Goal: Find specific page/section: Find specific page/section

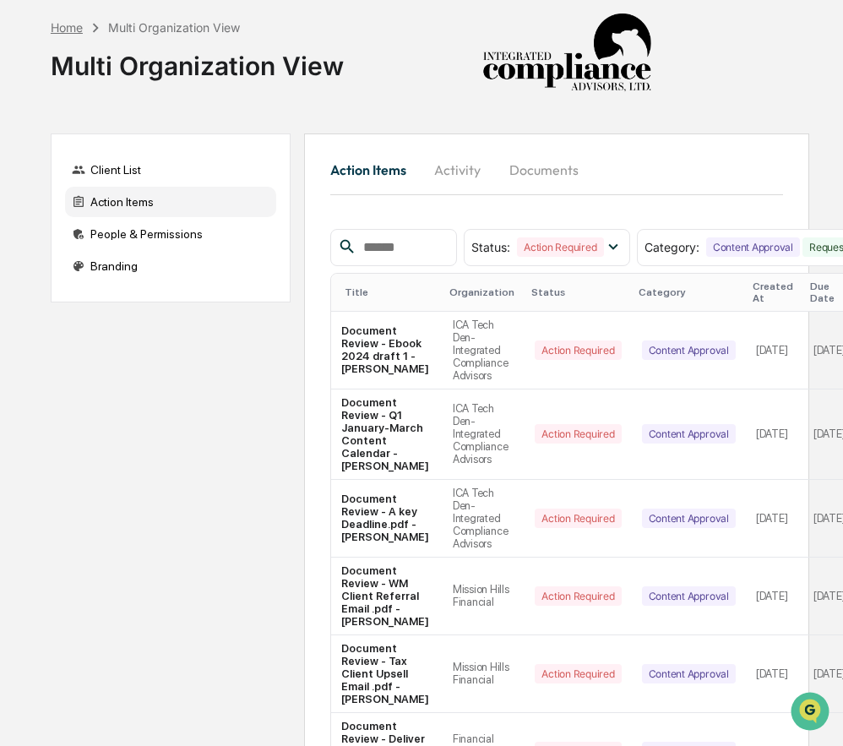
click at [75, 23] on div "Home" at bounding box center [67, 27] width 32 height 14
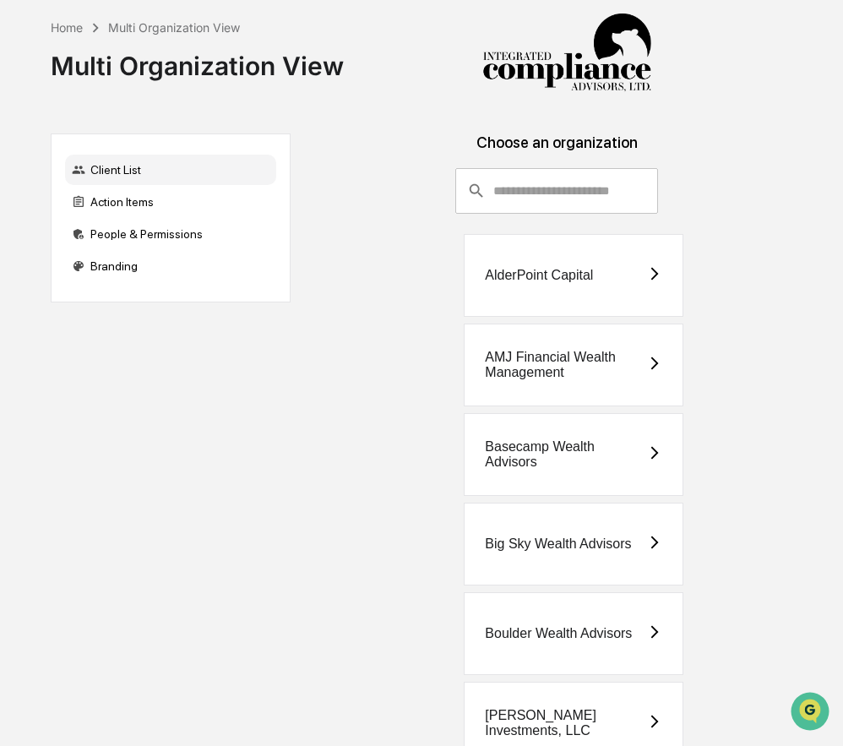
click at [518, 197] on input "consultant-dashboard__filter-organizations-search-bar" at bounding box center [575, 191] width 165 height 46
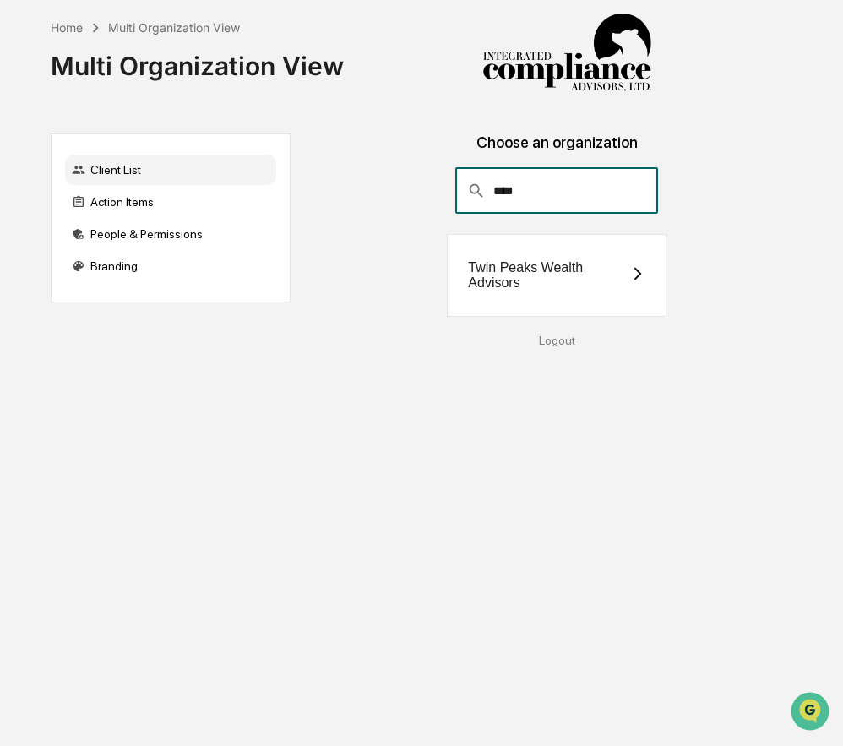
type input "****"
click at [518, 262] on div "Twin Peaks Wealth Advisors" at bounding box center [548, 275] width 161 height 30
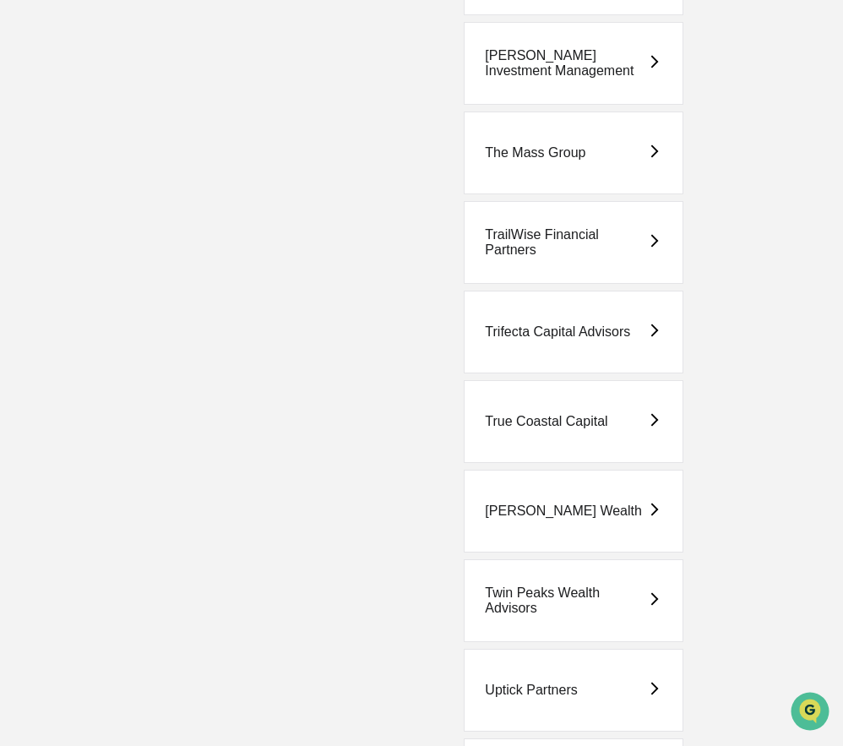
scroll to position [5234, 0]
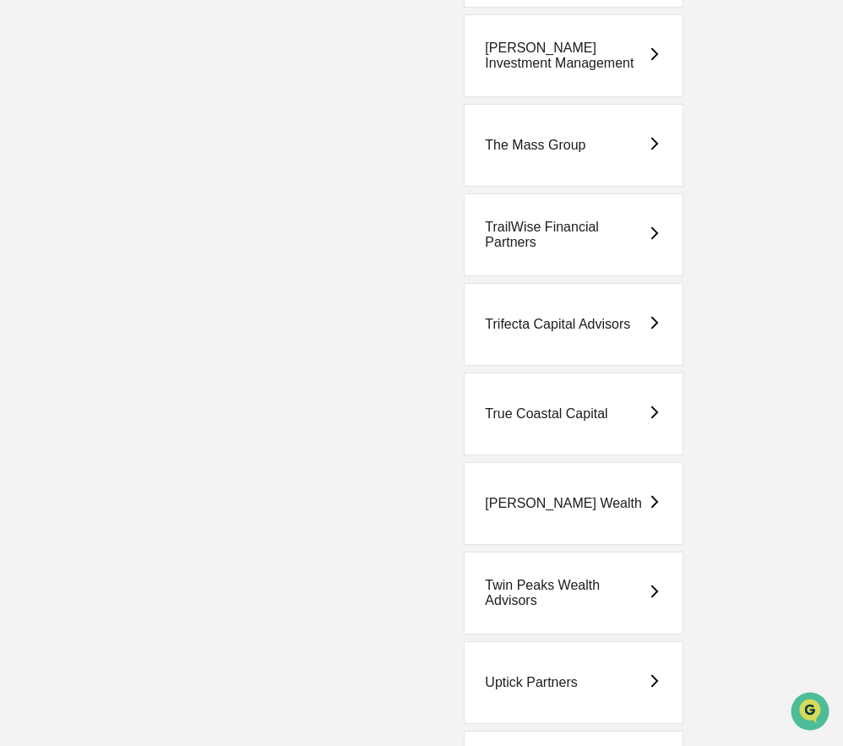
click at [530, 607] on div "Twin Peaks Wealth Advisors" at bounding box center [565, 593] width 161 height 30
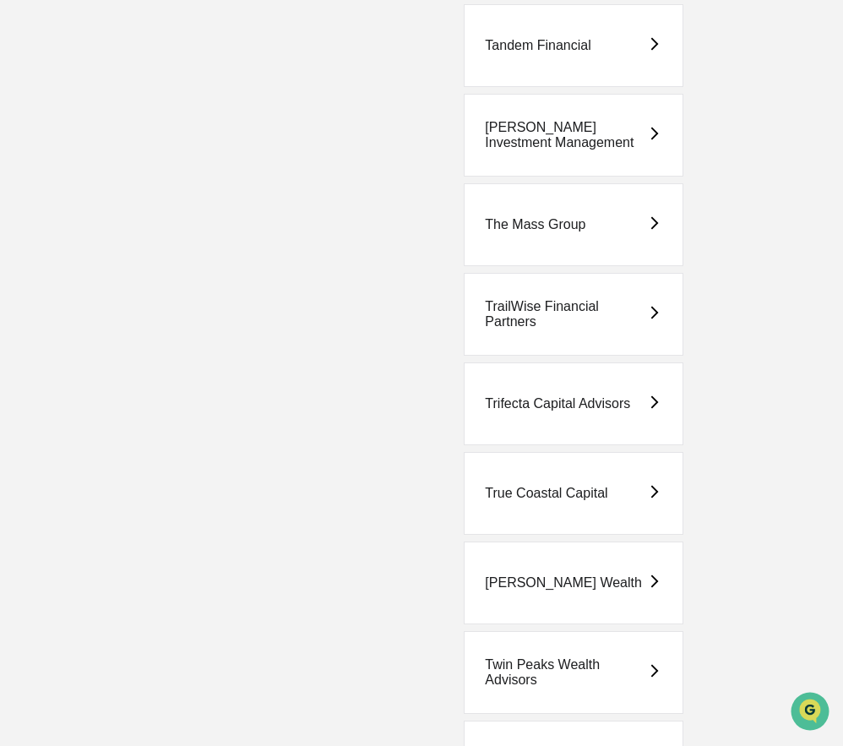
scroll to position [5156, 0]
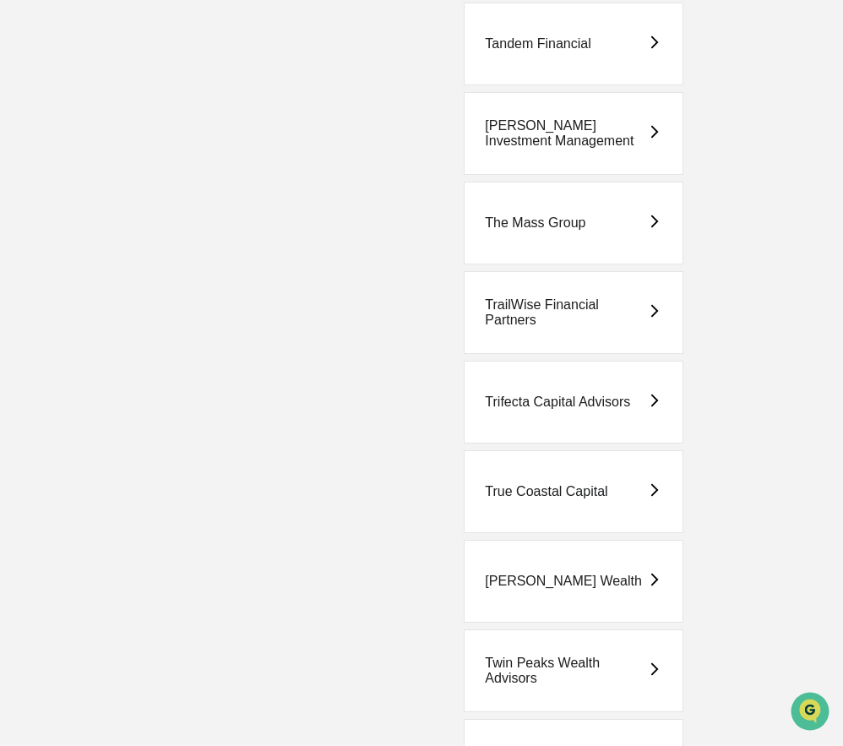
click at [553, 667] on div "Twin Peaks Wealth Advisors" at bounding box center [565, 671] width 161 height 30
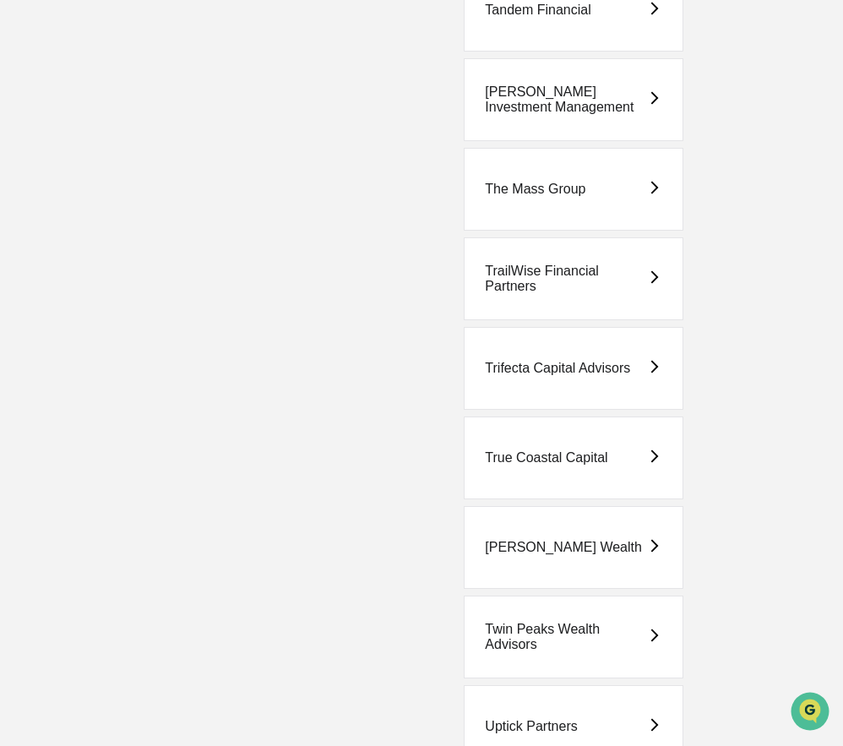
scroll to position [5202, 0]
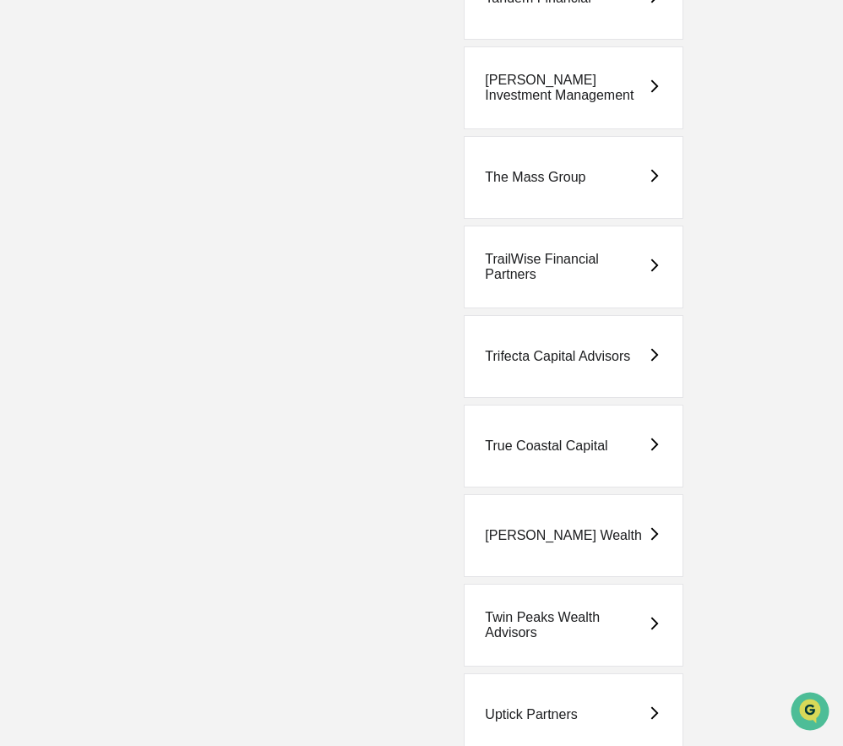
click at [550, 629] on div "Twin Peaks Wealth Advisors" at bounding box center [565, 625] width 161 height 30
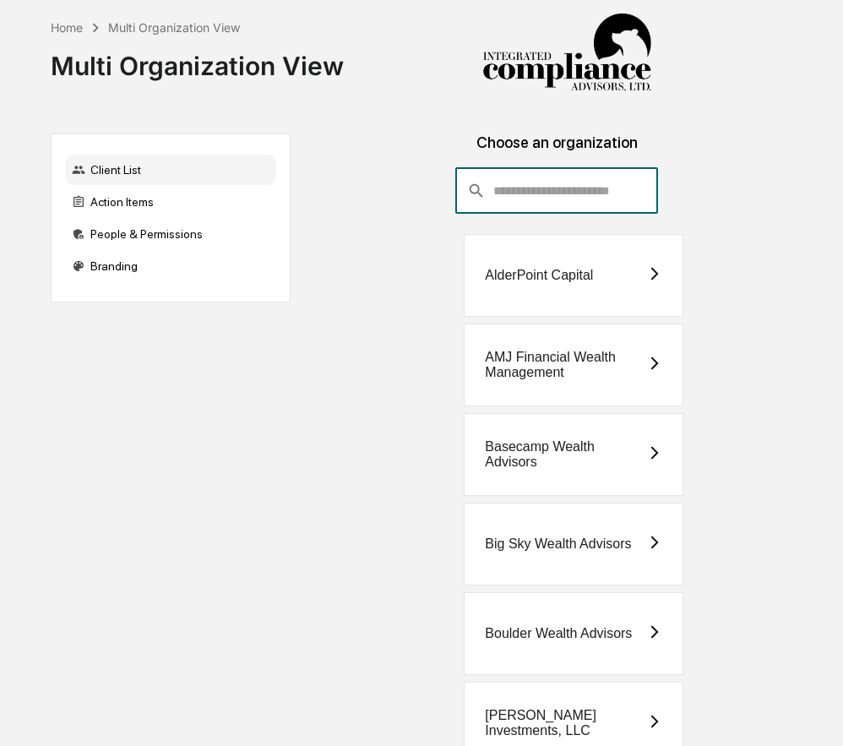
click at [538, 191] on input "consultant-dashboard__filter-organizations-search-bar" at bounding box center [575, 191] width 165 height 46
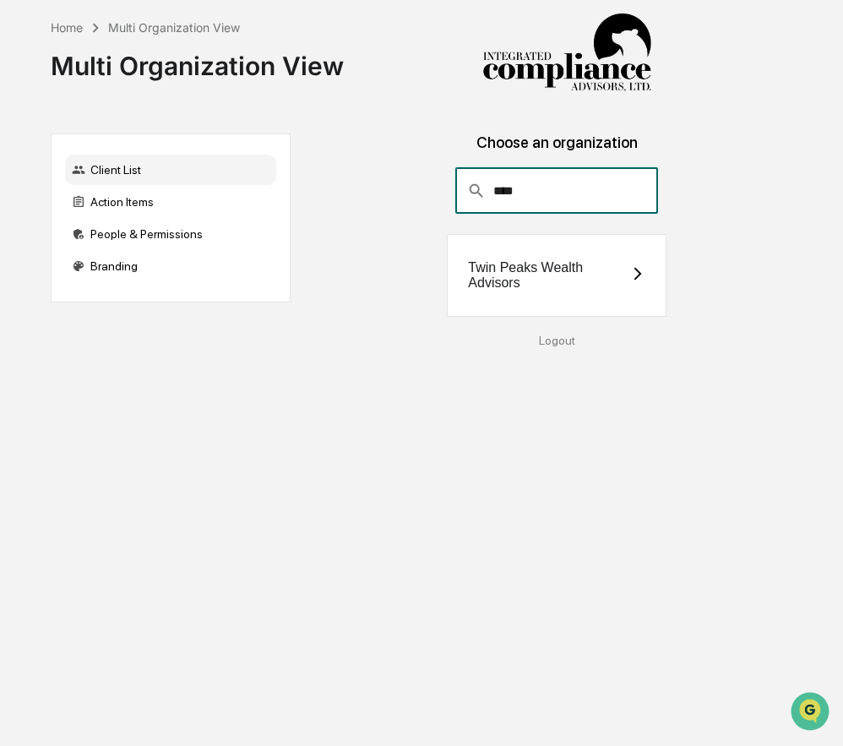
type input "****"
click at [549, 289] on div "Twin Peaks Wealth Advisors" at bounding box center [548, 275] width 161 height 30
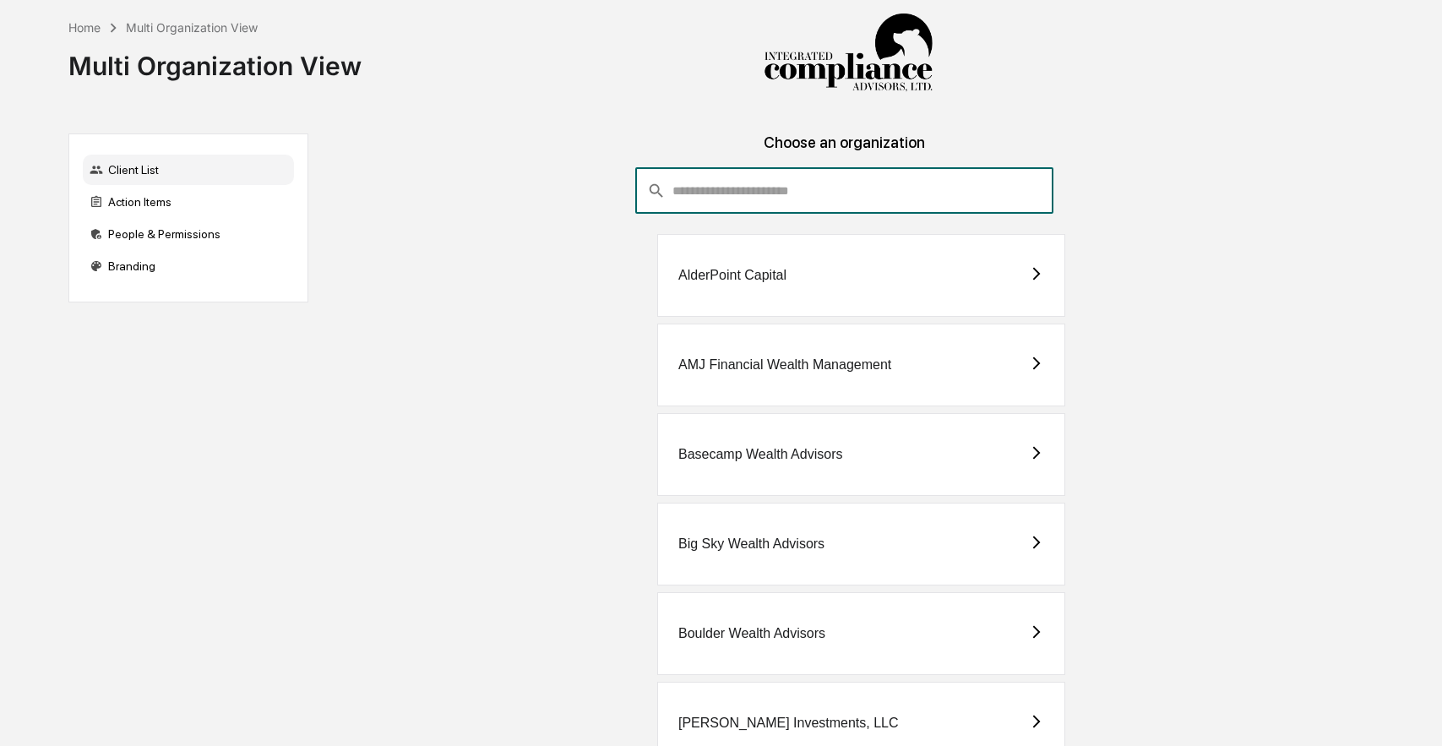
click at [732, 182] on input "consultant-dashboard__filter-organizations-search-bar" at bounding box center [862, 191] width 380 height 46
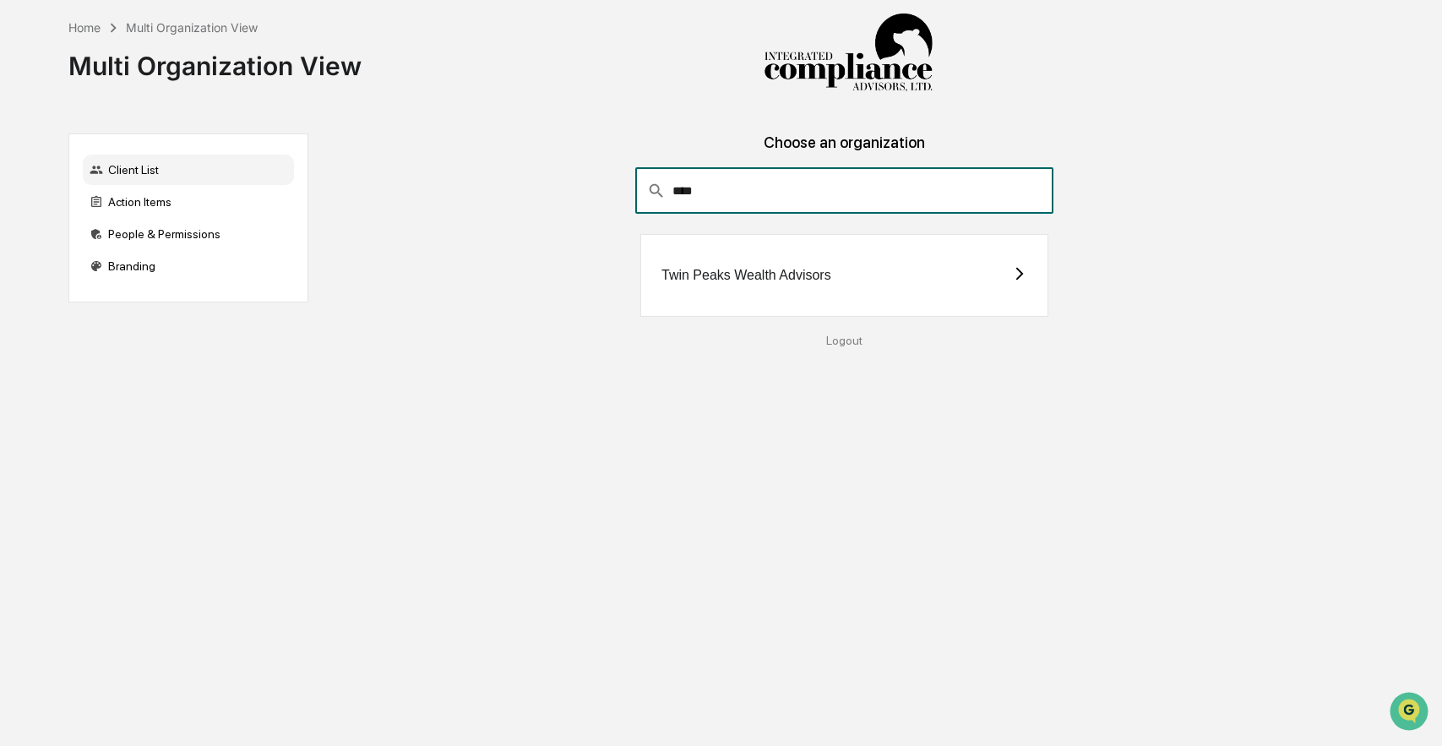
type input "****"
click at [748, 270] on div "Twin Peaks Wealth Advisors" at bounding box center [746, 275] width 170 height 15
